Goal: Find specific page/section: Find specific page/section

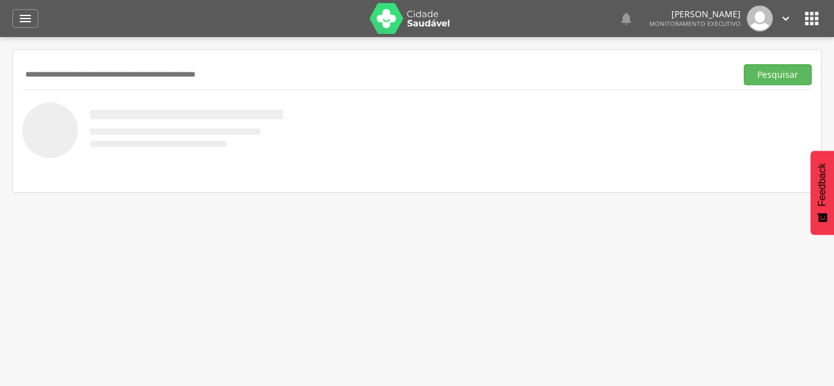
click at [270, 75] on input "text" at bounding box center [376, 74] width 709 height 21
type input "*"
type input "**********"
click at [744, 64] on button "Pesquisar" at bounding box center [778, 74] width 68 height 21
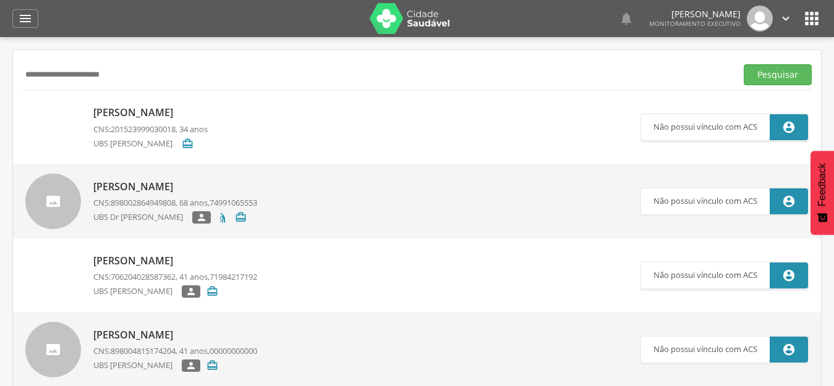
click at [163, 109] on p "[PERSON_NAME]" at bounding box center [150, 113] width 114 height 14
type input "**********"
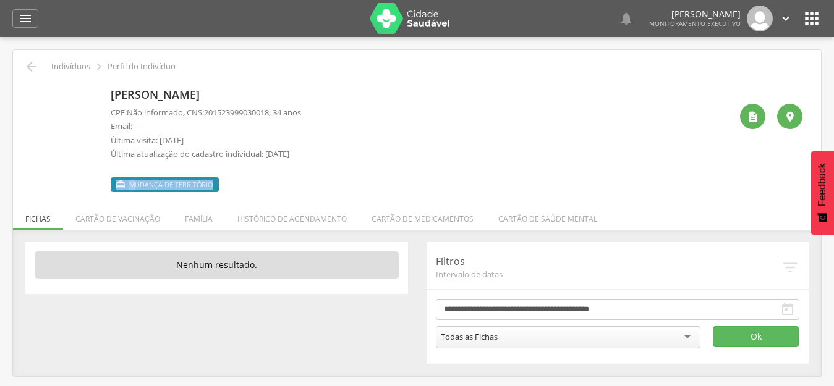
drag, startPoint x: 231, startPoint y: 184, endPoint x: 91, endPoint y: 192, distance: 139.3
click at [91, 192] on div "[PERSON_NAME] CPF: Não informado , CNS: 201523999030018 , 34 anos Email: -- Últ…" at bounding box center [417, 137] width 771 height 109
click at [362, 116] on div "[PERSON_NAME] CPF: Não informado , CNS: 201523999030018 , 34 anos Email: -- Últ…" at bounding box center [421, 137] width 620 height 109
drag, startPoint x: 311, startPoint y: 155, endPoint x: 269, endPoint y: 161, distance: 42.6
click at [269, 161] on div "CPF: Não informado , CNS: 201523999030018 , 34 anos Email: -- Última visita: [D…" at bounding box center [206, 136] width 190 height 59
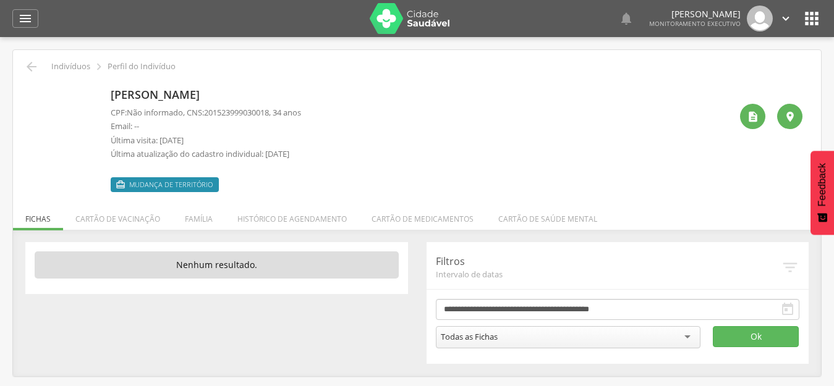
click at [485, 115] on div "[PERSON_NAME] CPF: Não informado , CNS: 201523999030018 , 34 anos Email: -- Últ…" at bounding box center [421, 137] width 620 height 109
